Goal: Navigation & Orientation: Find specific page/section

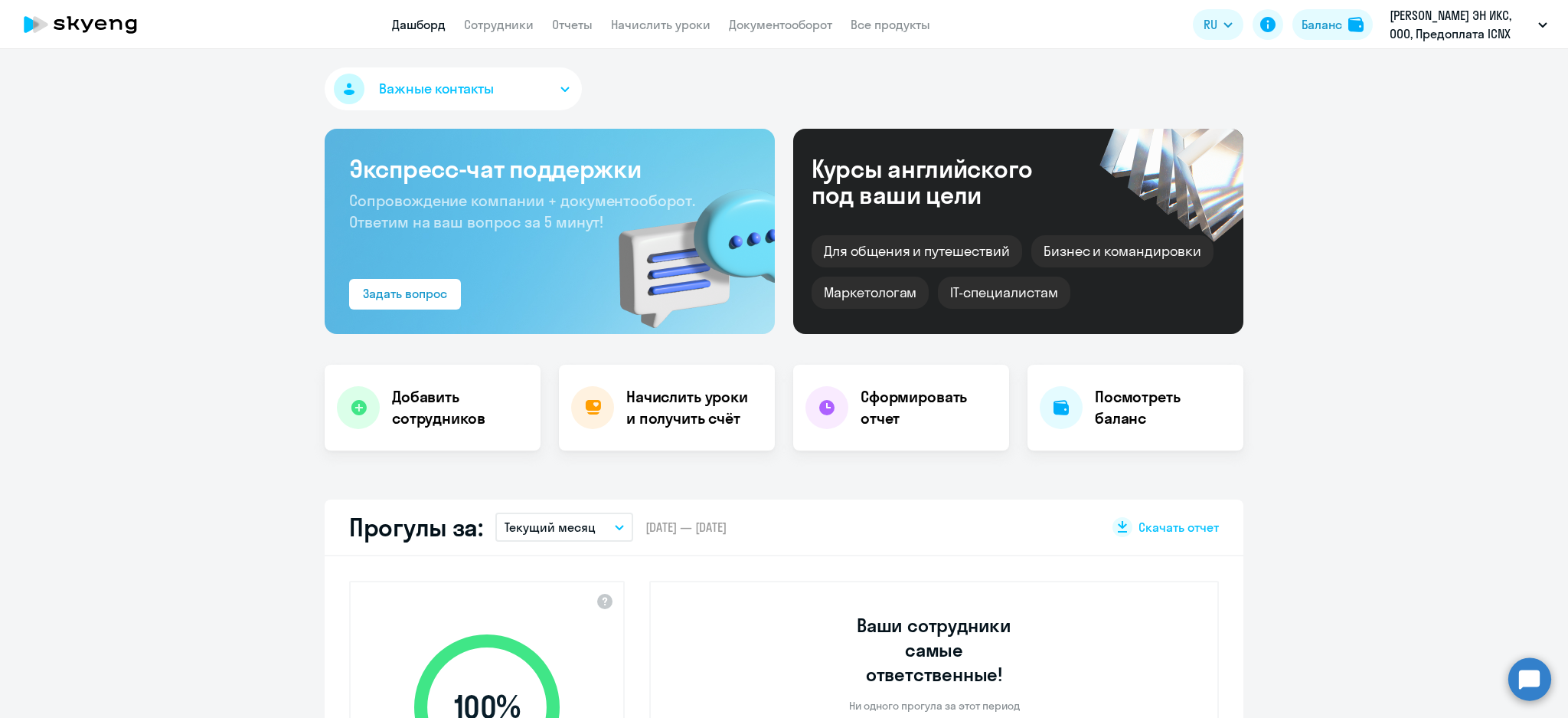
select select "30"
click at [643, 32] on app-menu-item-link "Начислить уроки" at bounding box center [661, 25] width 100 height 19
click at [646, 26] on link "Начислить уроки" at bounding box center [661, 24] width 100 height 15
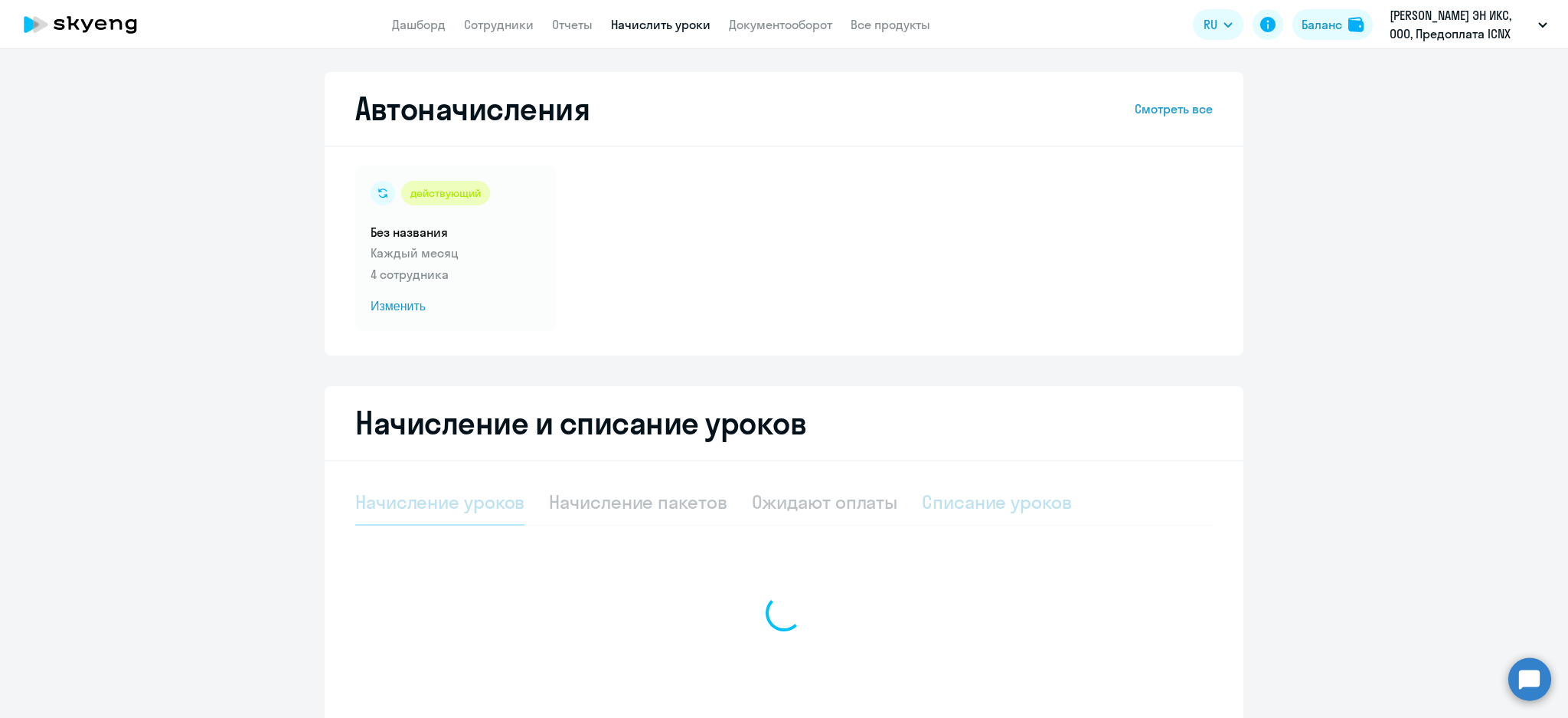
select select "10"
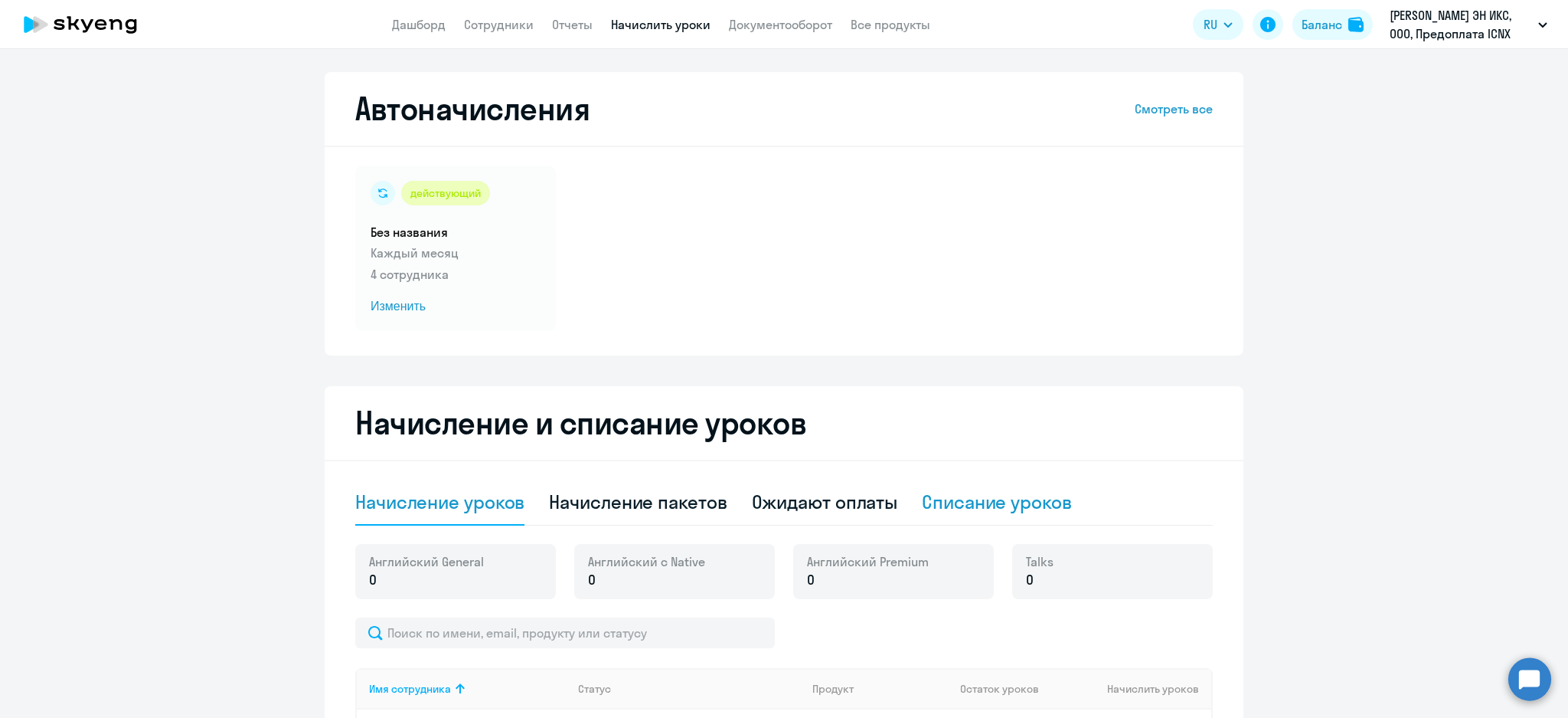
click at [997, 501] on div "Списание уроков" at bounding box center [997, 501] width 150 height 25
select select "10"
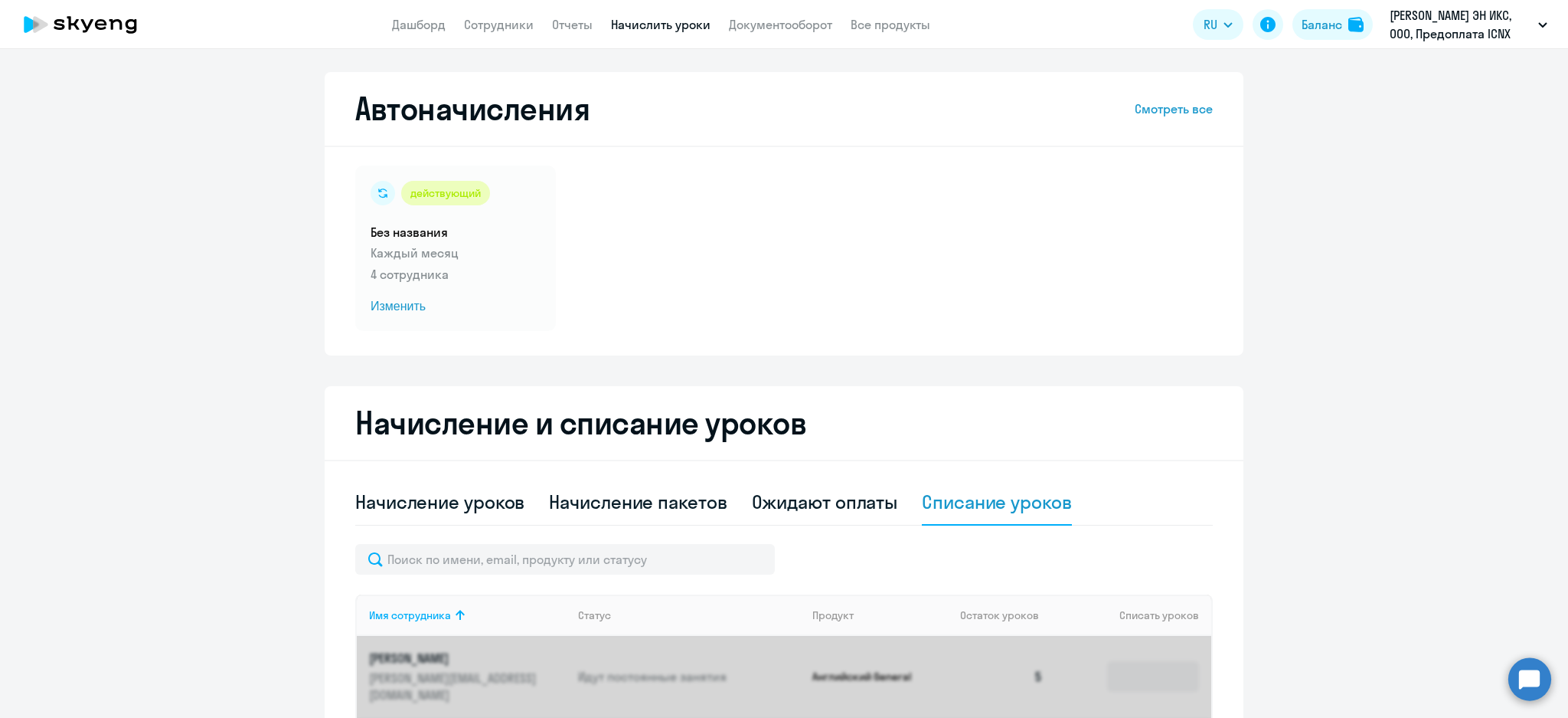
scroll to position [432, 0]
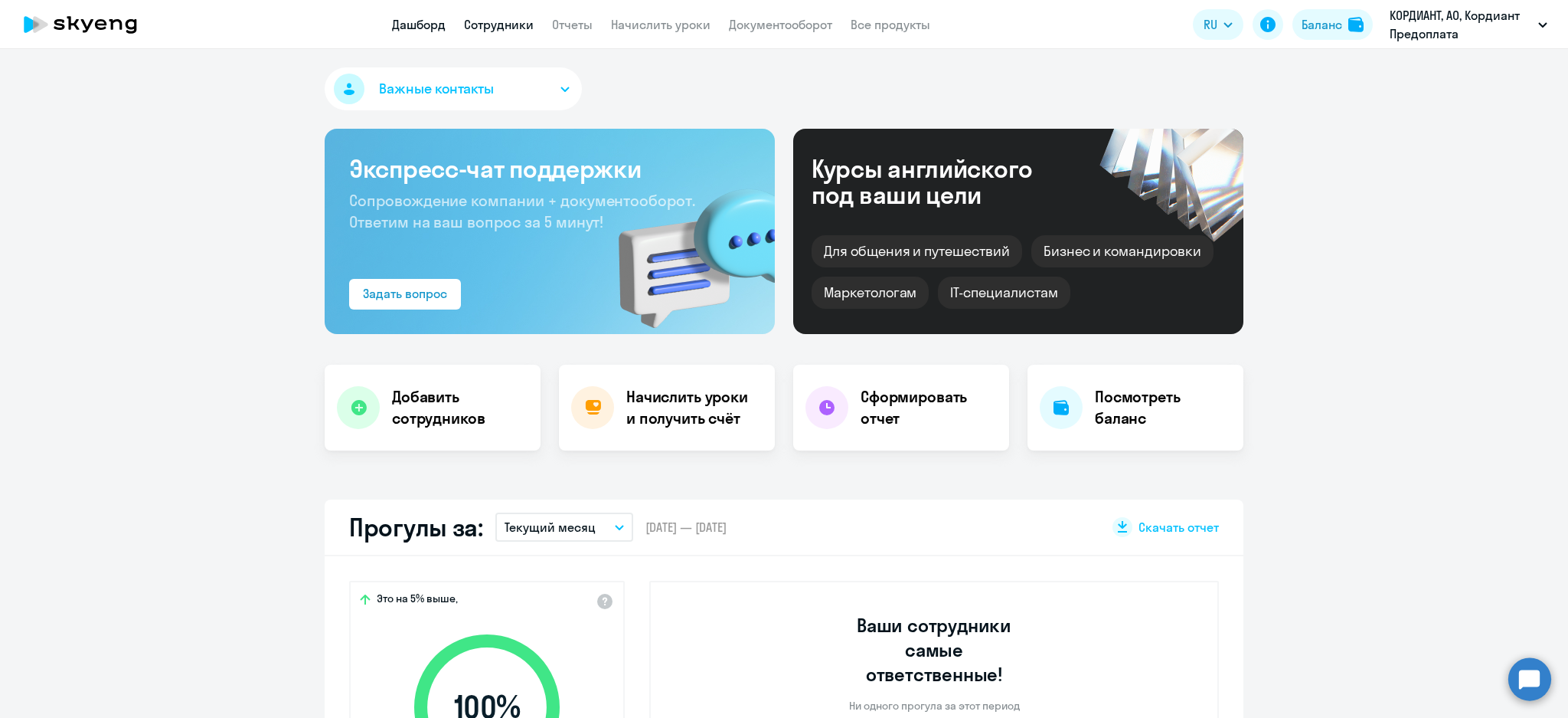
select select "30"
click at [517, 87] on button "Важные контакты" at bounding box center [453, 89] width 258 height 43
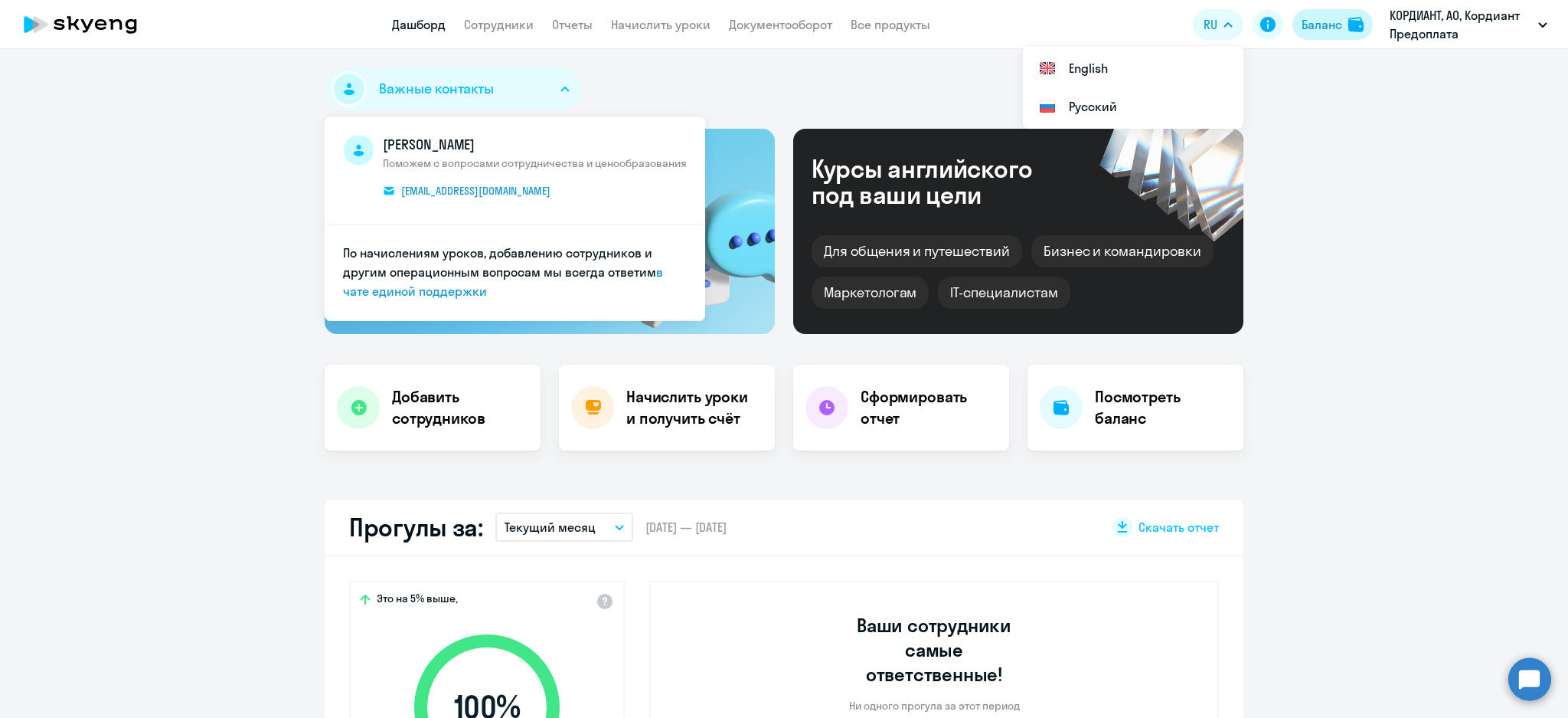
click at [1323, 16] on div "Баланс" at bounding box center [1322, 24] width 40 height 18
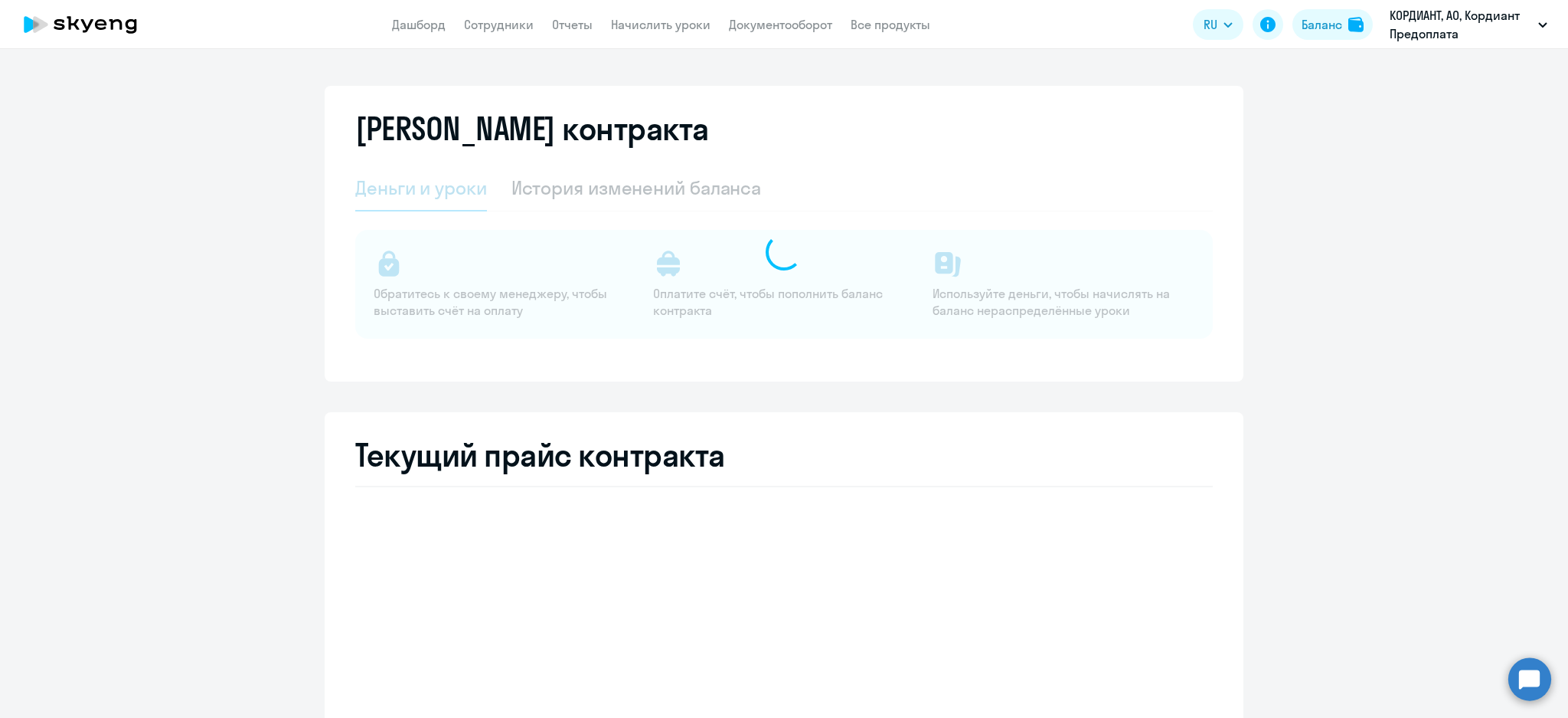
select select "english_adult_not_native_speaker"
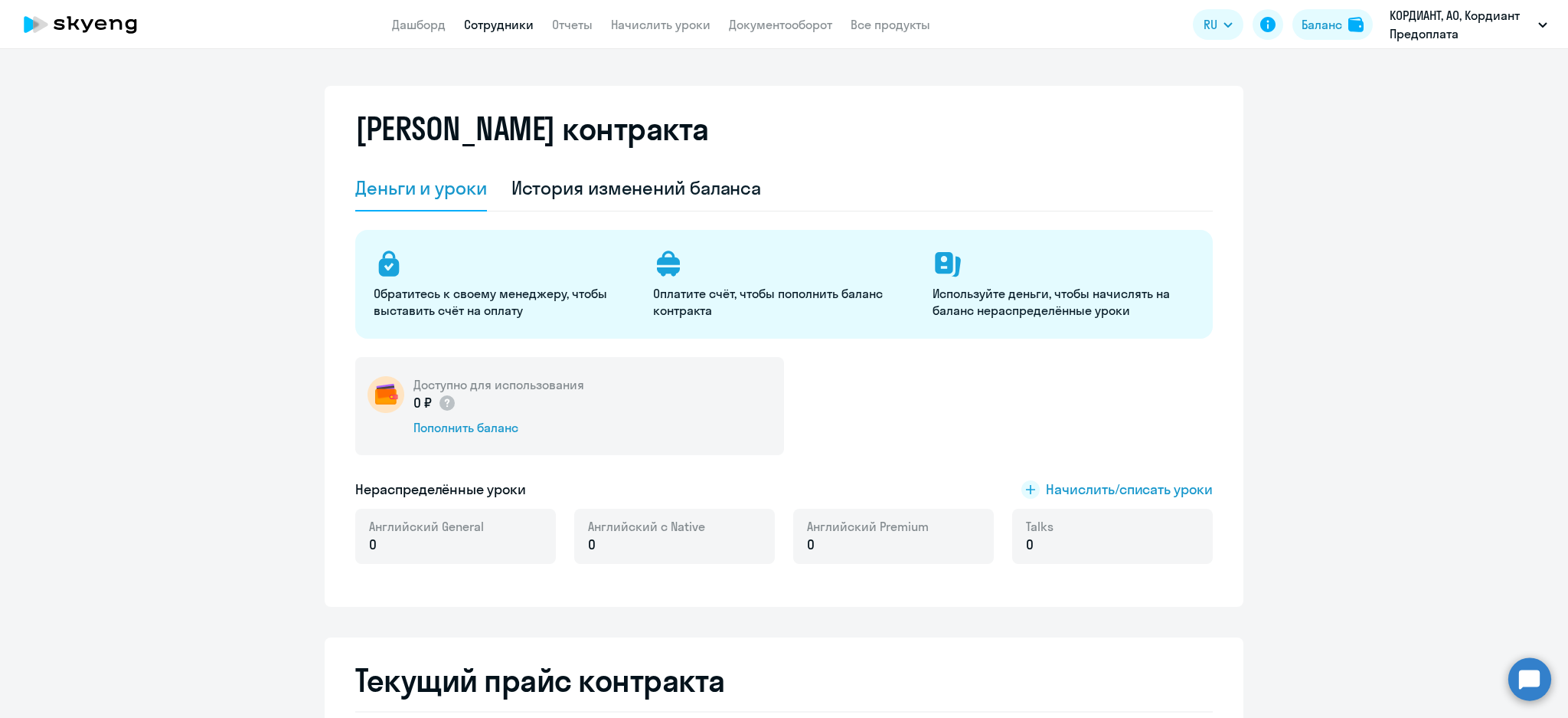
click at [482, 23] on link "Сотрудники" at bounding box center [499, 24] width 70 height 15
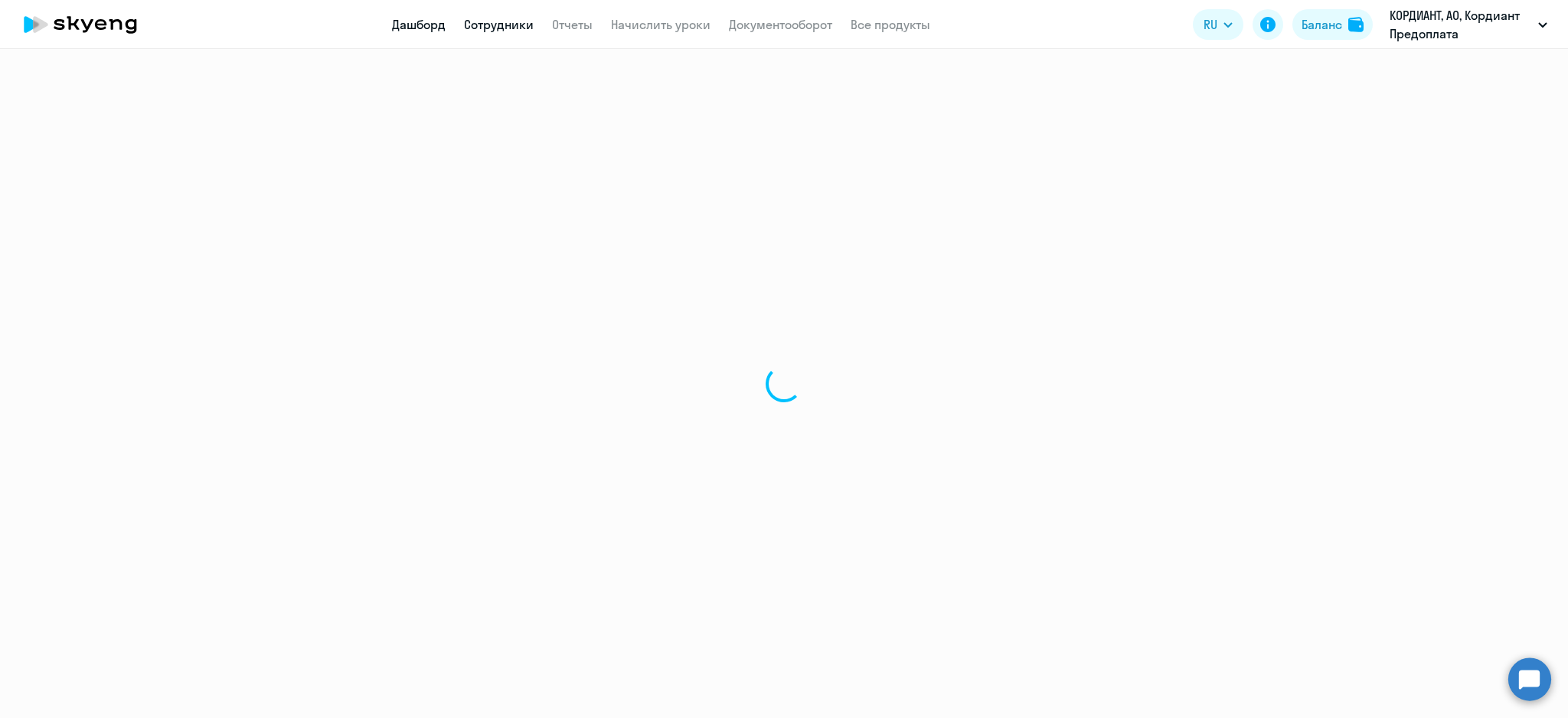
click at [409, 25] on link "Дашборд" at bounding box center [418, 24] width 53 height 15
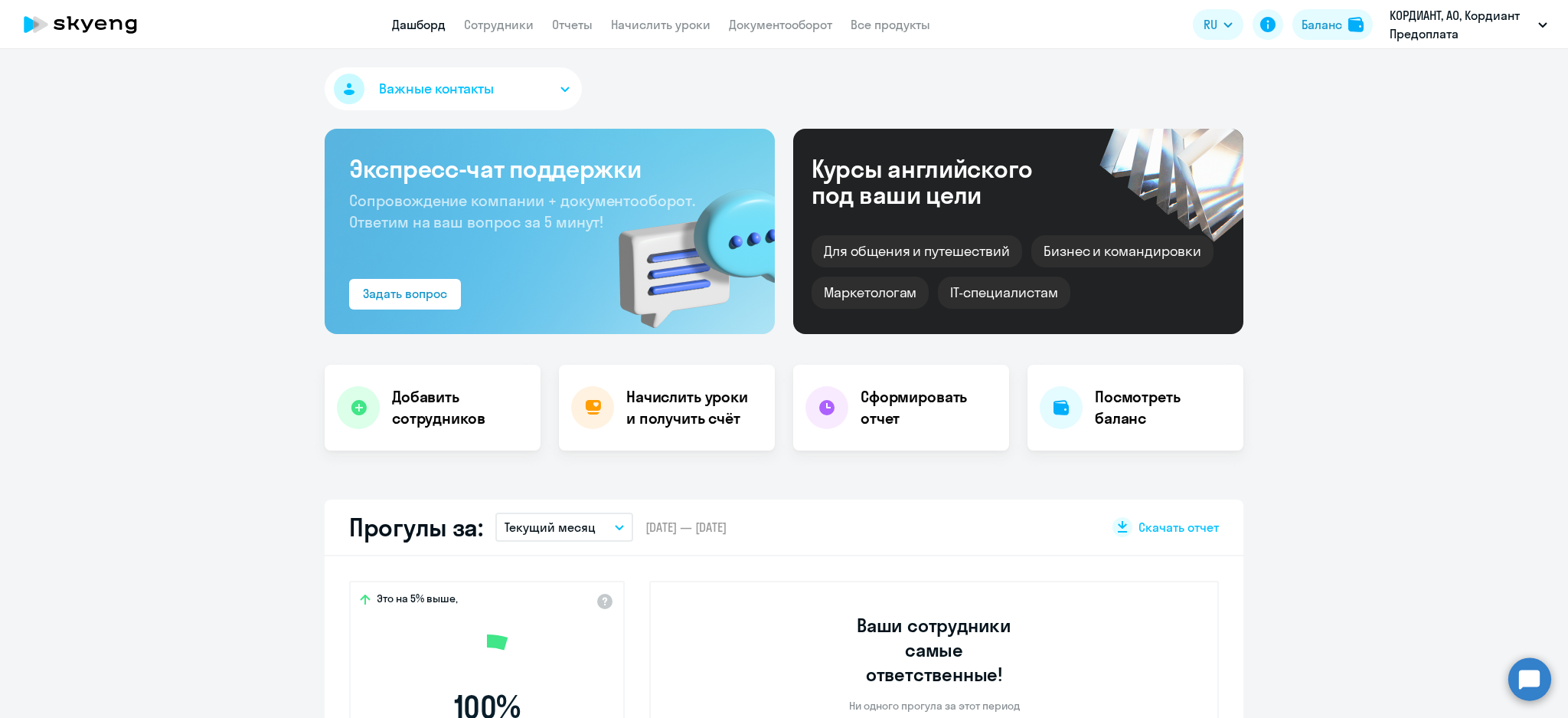
click at [545, 89] on button "Важные контакты" at bounding box center [453, 89] width 258 height 43
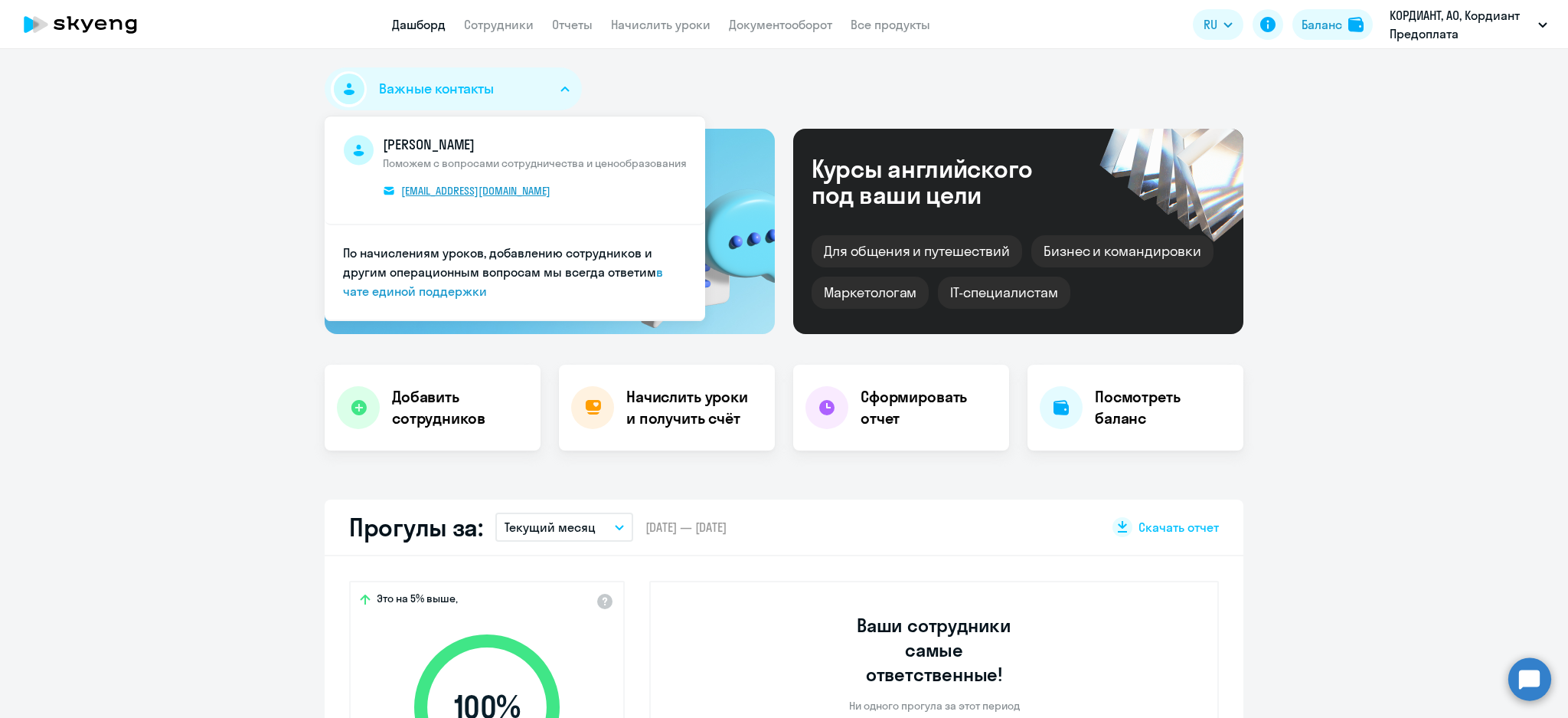
select select "30"
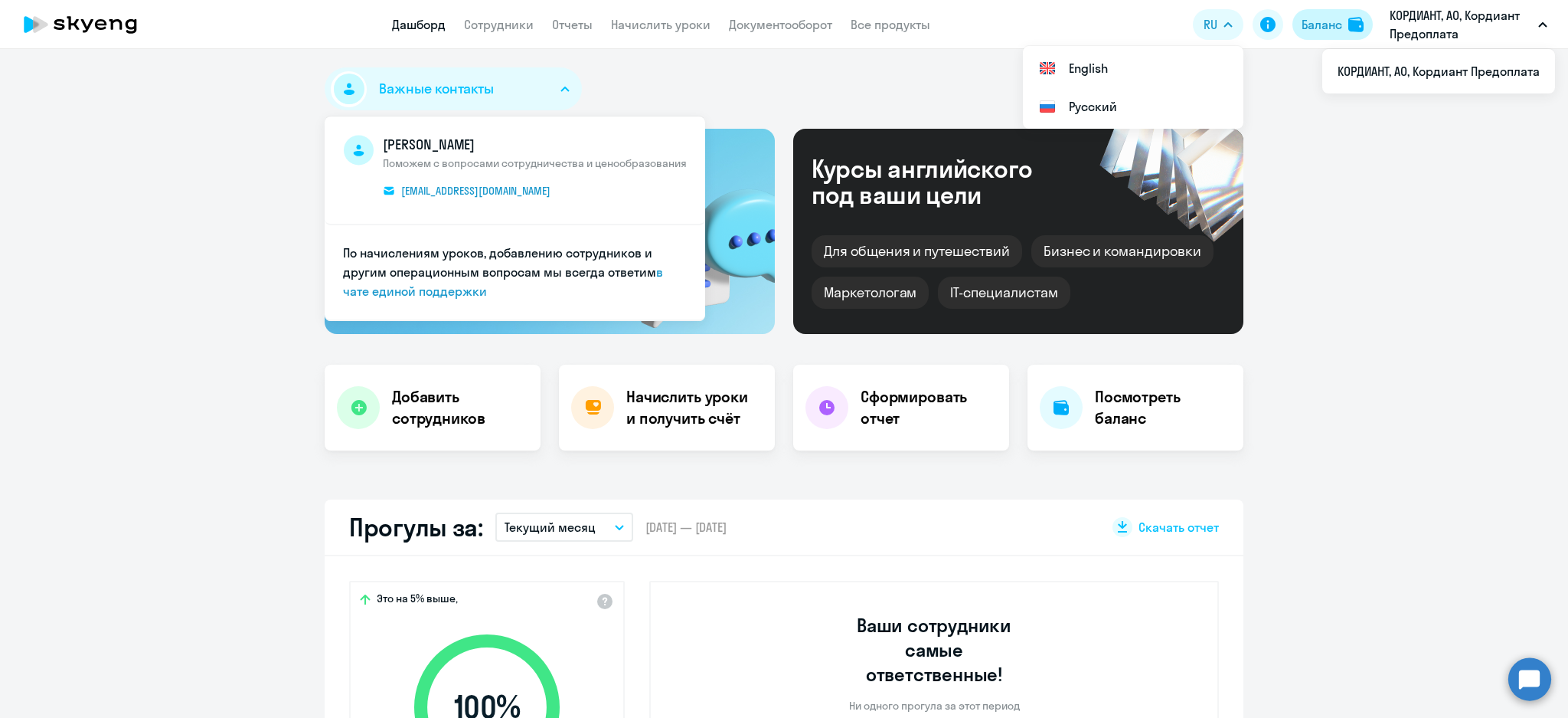
drag, startPoint x: 1312, startPoint y: 26, endPoint x: 1262, endPoint y: 49, distance: 55.0
click at [1313, 27] on div "Баланс" at bounding box center [1322, 24] width 40 height 18
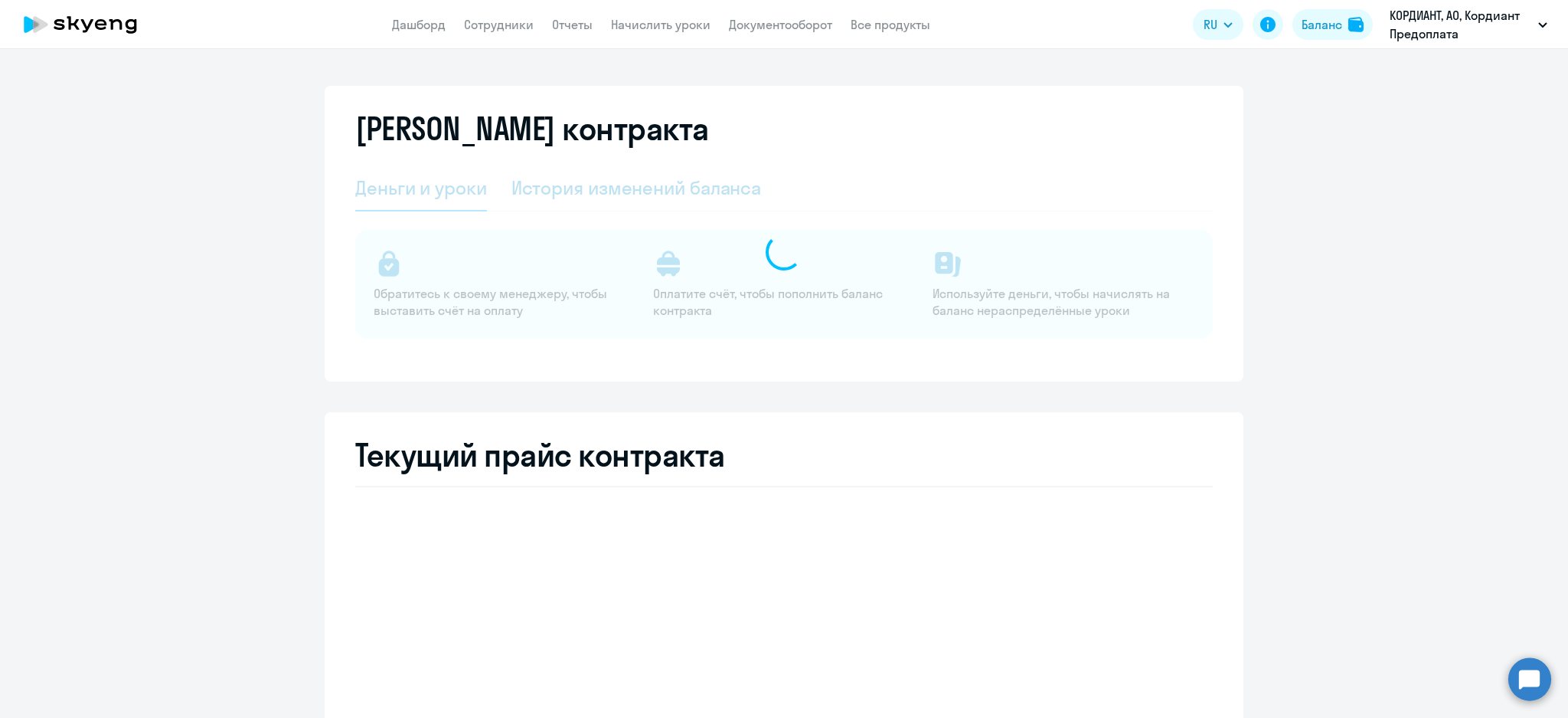
select select "english_adult_not_native_speaker"
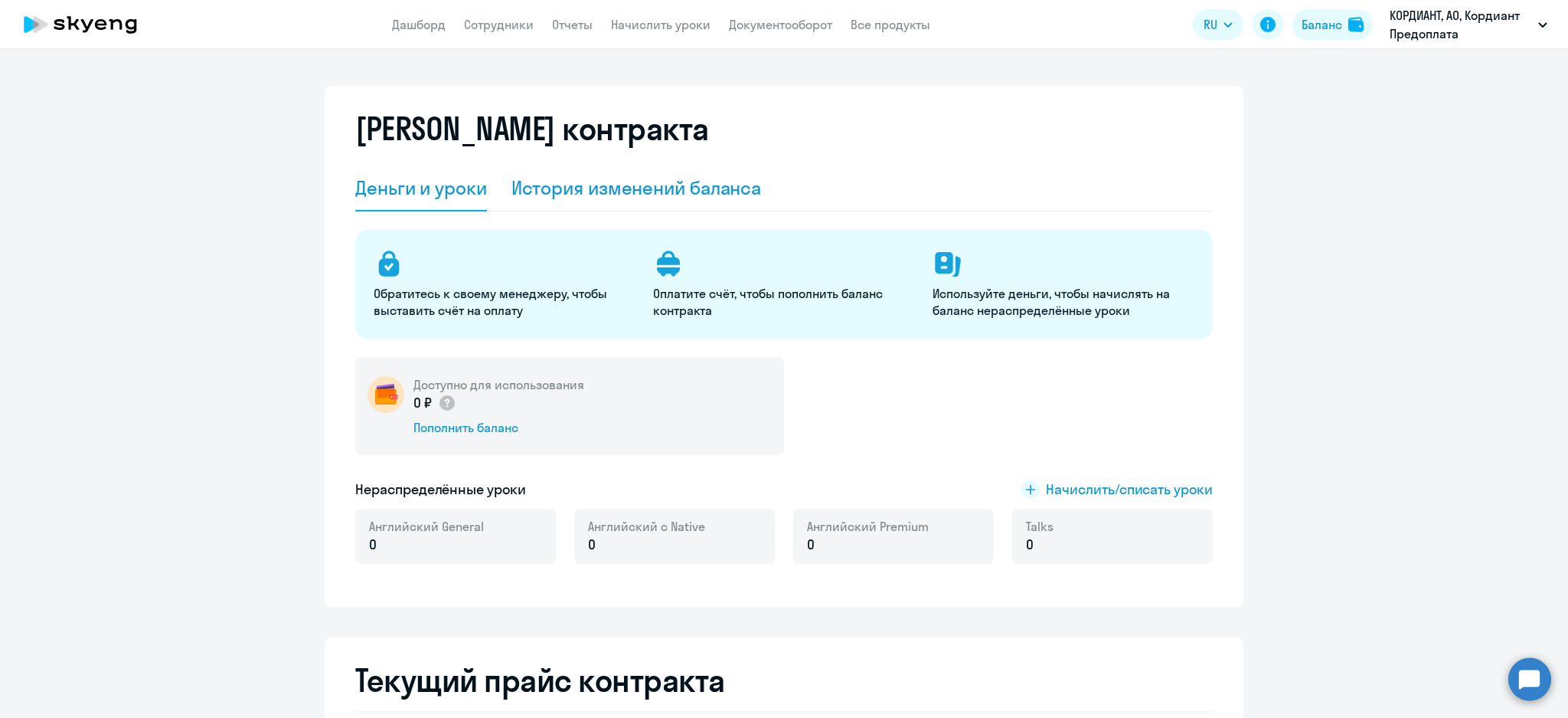
click at [656, 188] on div "История изменений баланса" at bounding box center [637, 188] width 251 height 25
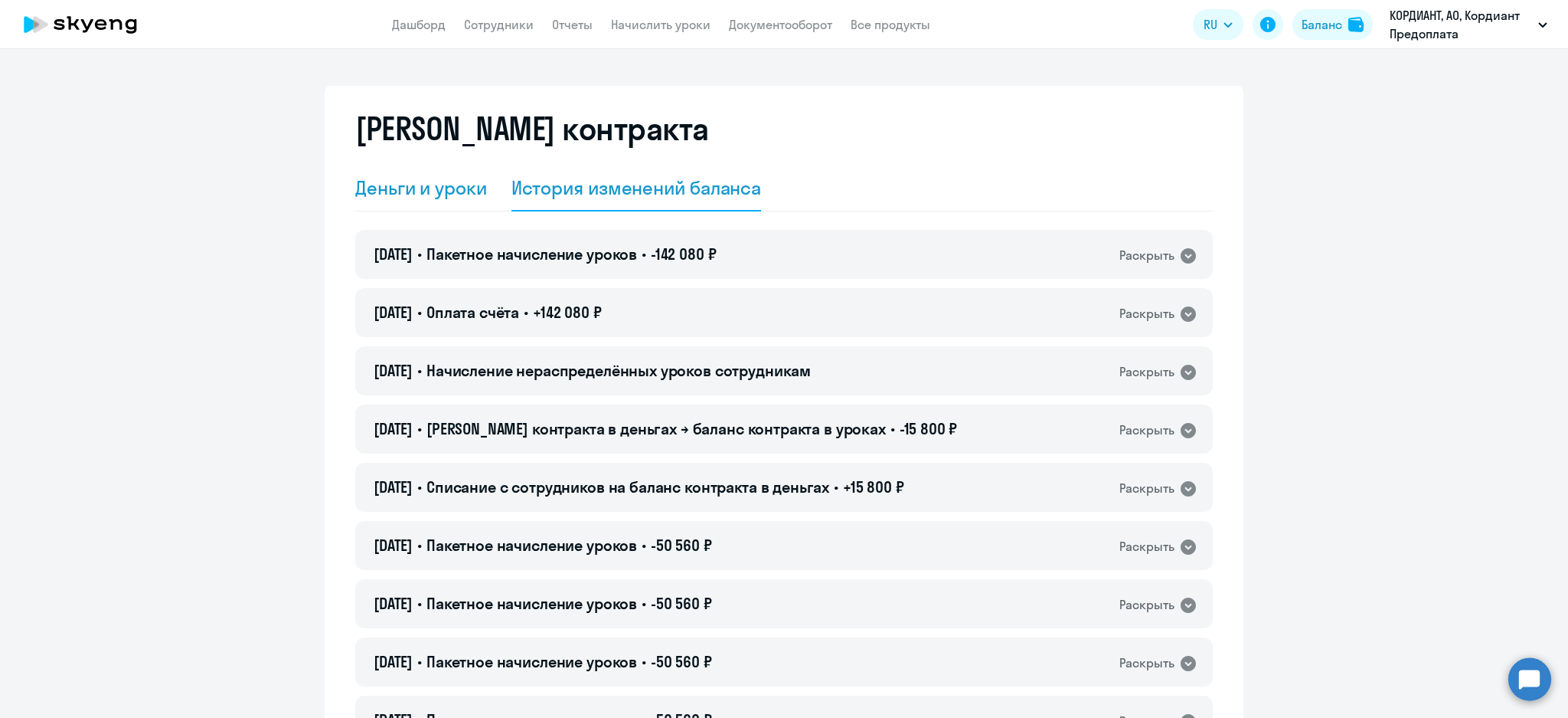
click at [385, 182] on div "Деньги и уроки" at bounding box center [421, 188] width 131 height 25
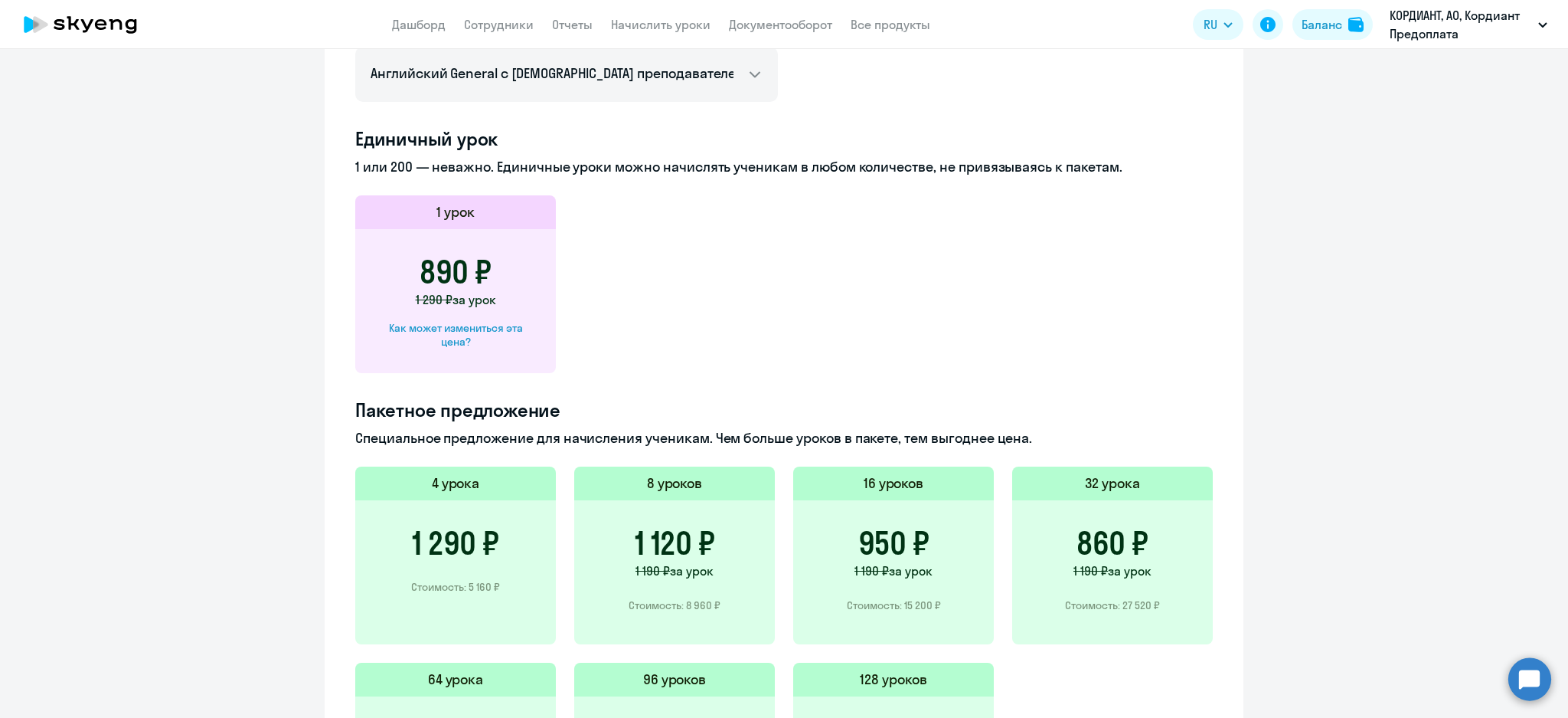
scroll to position [919, 0]
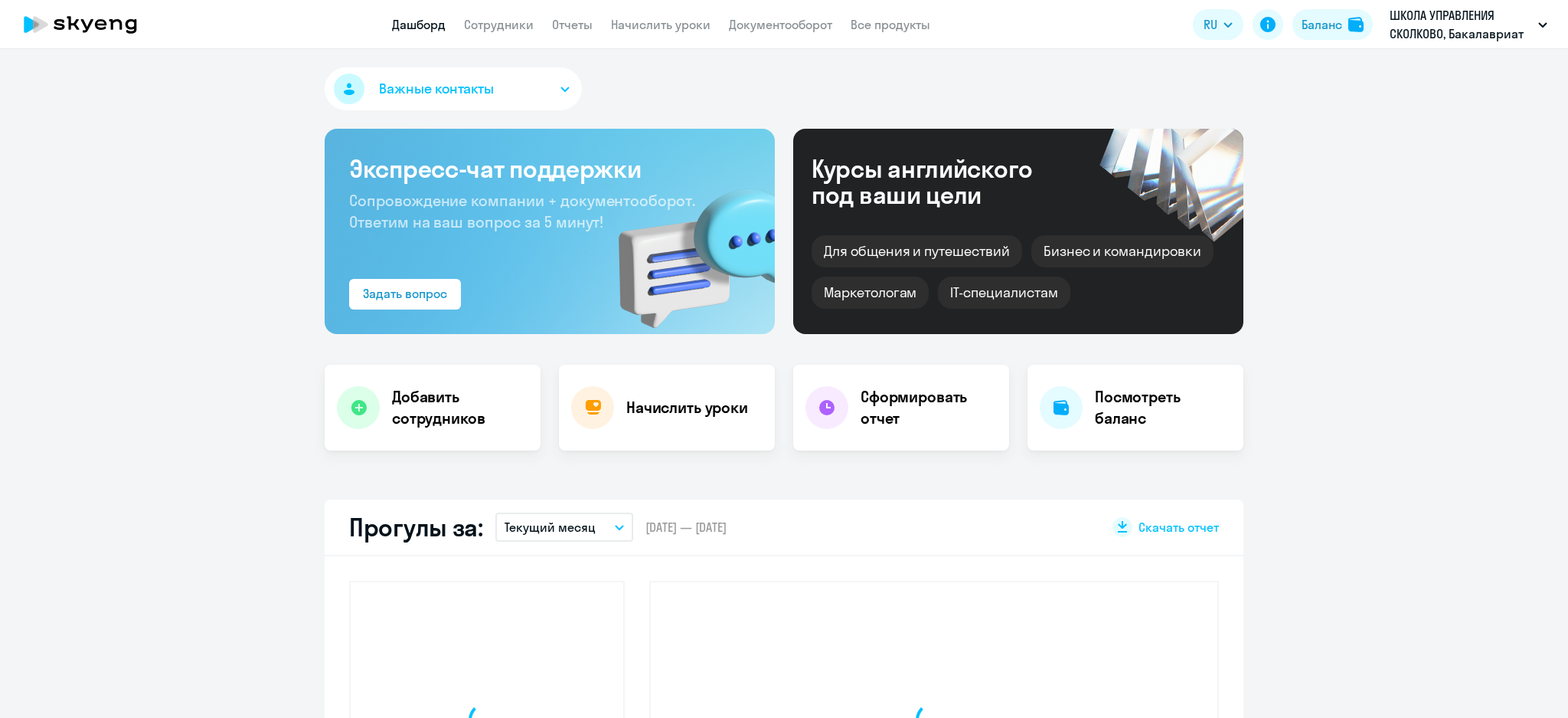
click at [534, 35] on app-header "Дашборд Сотрудники Отчеты Начислить уроки Документооборот Все продукты Дашборд …" at bounding box center [784, 25] width 1568 height 49
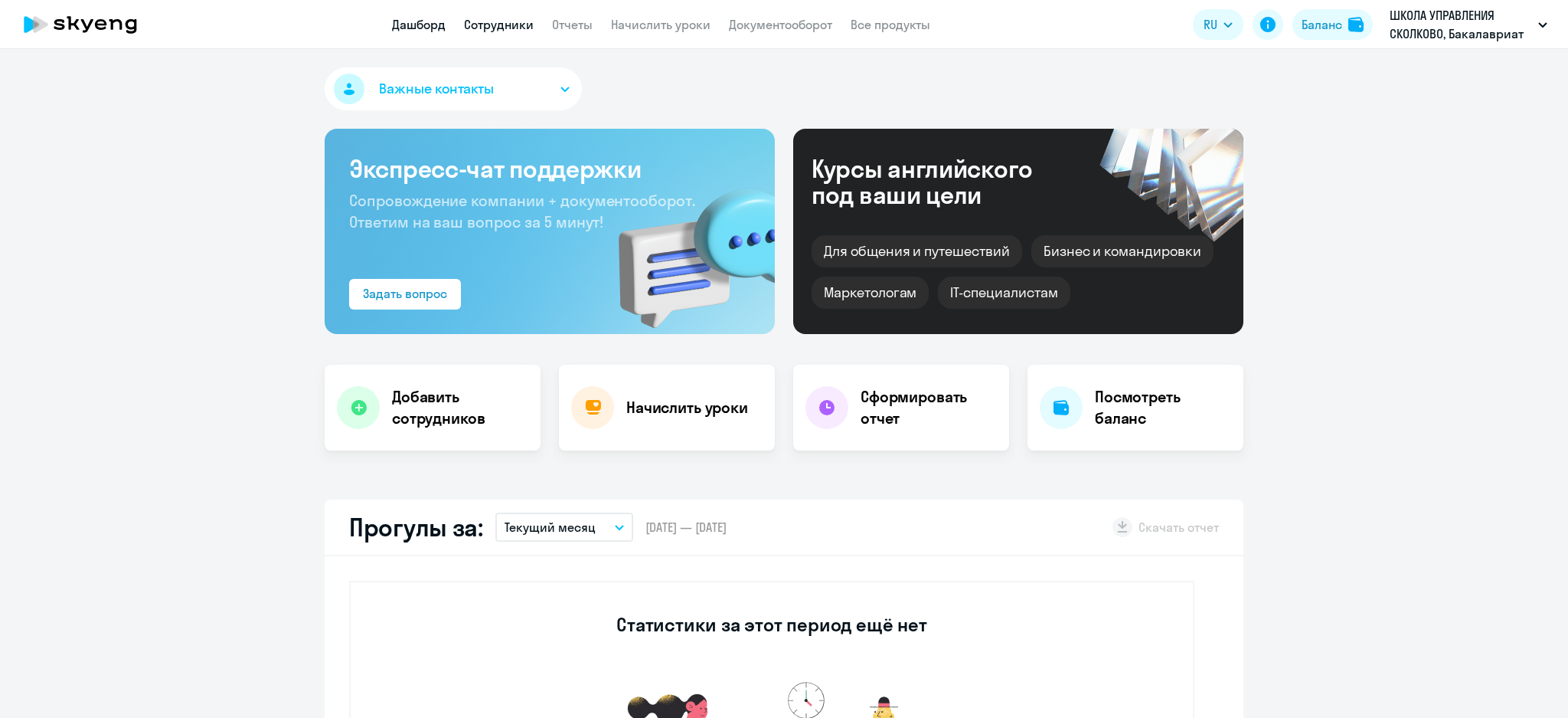
click at [524, 28] on link "Сотрудники" at bounding box center [499, 24] width 70 height 15
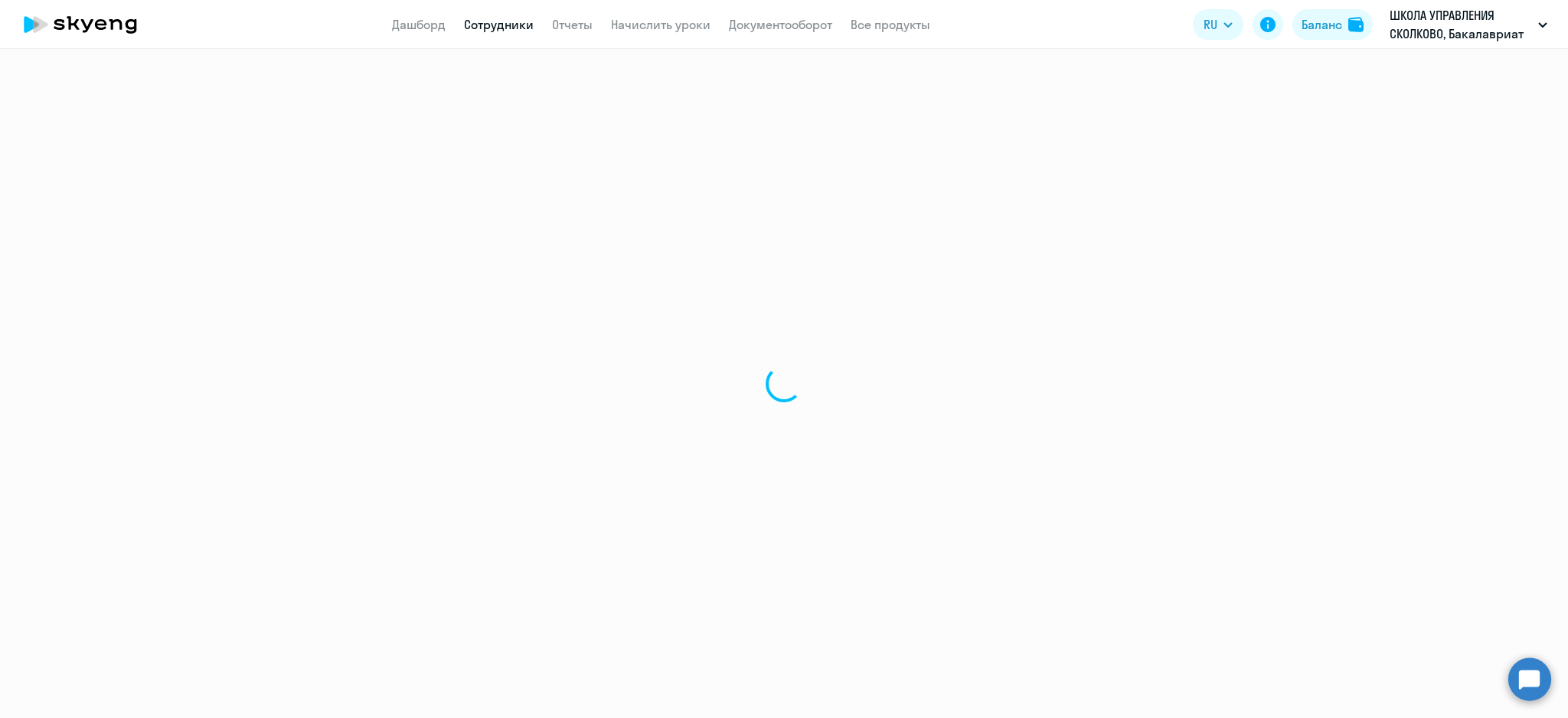
select select "30"
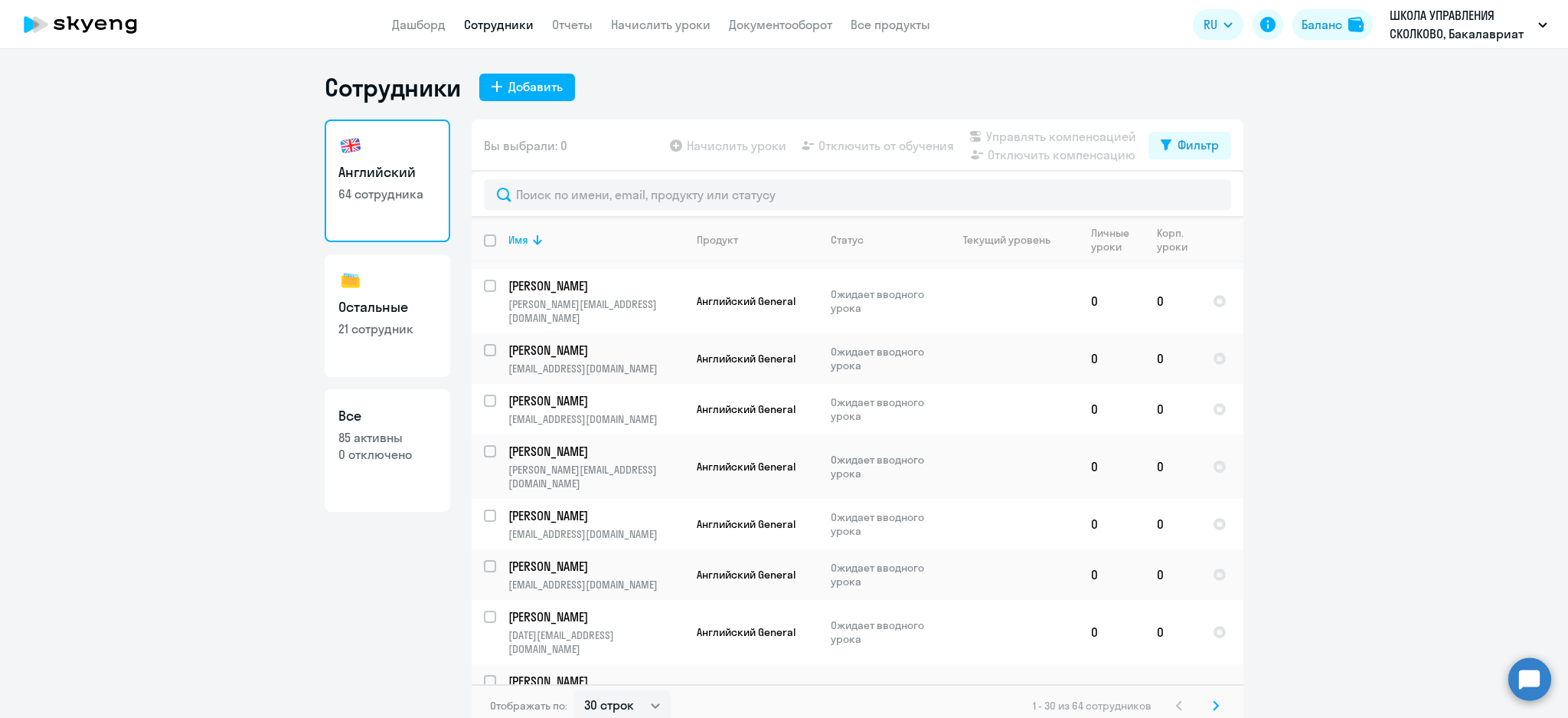
scroll to position [919, 0]
